Goal: Transaction & Acquisition: Purchase product/service

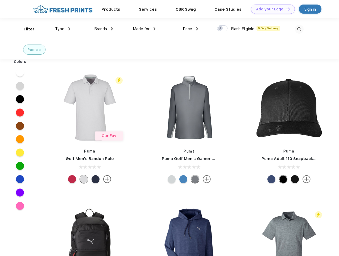
scroll to position [0, 0]
click at [271, 9] on link "Add your Logo Design Tool" at bounding box center [273, 9] width 44 height 9
click at [0, 0] on div "Design Tool" at bounding box center [0, 0] width 0 height 0
click at [286, 9] on link "Add your Logo Design Tool" at bounding box center [273, 9] width 44 height 9
click at [26, 29] on div "Filter" at bounding box center [29, 29] width 11 height 6
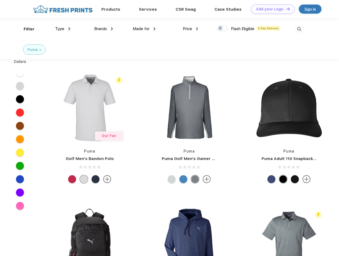
click at [63, 29] on span "Type" at bounding box center [59, 28] width 9 height 5
click at [104, 29] on span "Brands" at bounding box center [100, 28] width 13 height 5
click at [144, 29] on span "Made for" at bounding box center [141, 28] width 17 height 5
click at [191, 29] on span "Price" at bounding box center [187, 28] width 9 height 5
click at [223, 29] on div at bounding box center [222, 28] width 10 height 6
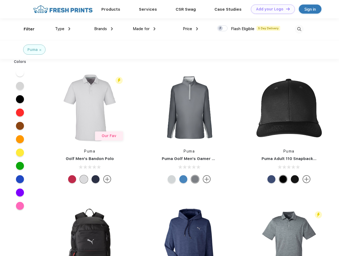
click at [221, 29] on input "checkbox" at bounding box center [218, 26] width 3 height 3
click at [300, 29] on img at bounding box center [299, 29] width 9 height 9
